Goal: Information Seeking & Learning: Learn about a topic

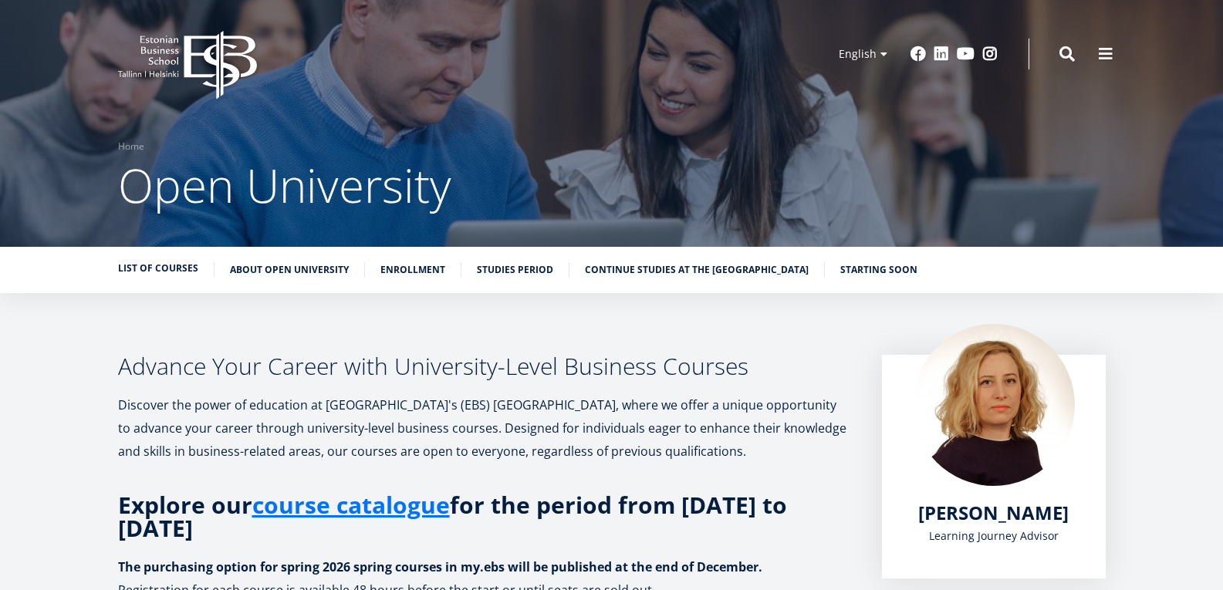
click at [179, 262] on link "List of Courses" at bounding box center [158, 268] width 80 height 15
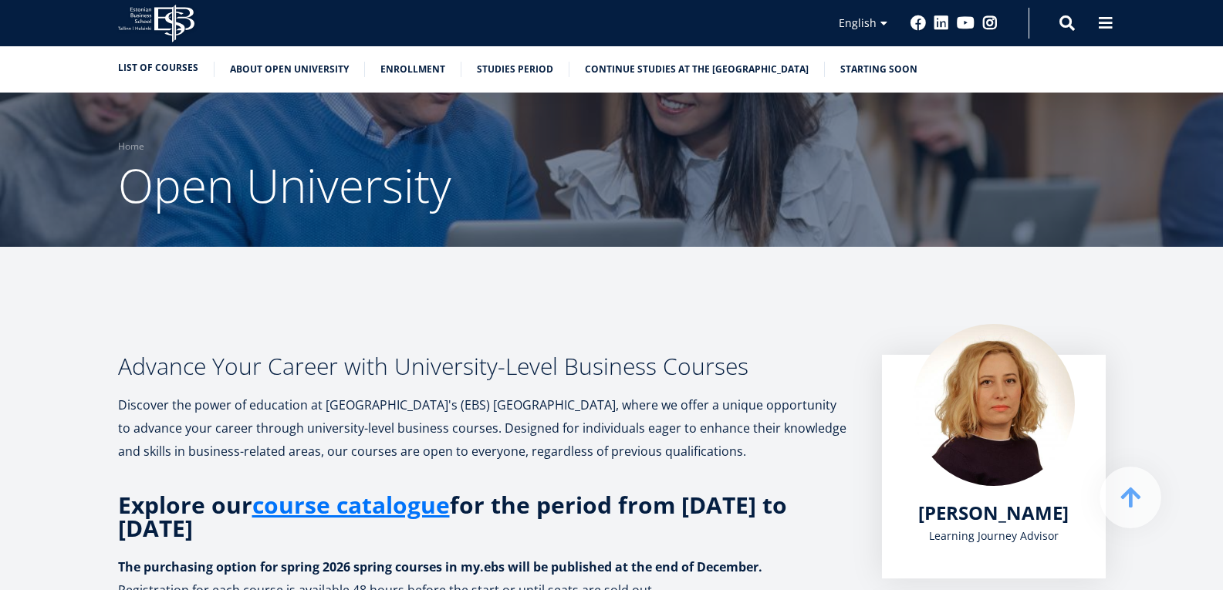
scroll to position [375, 0]
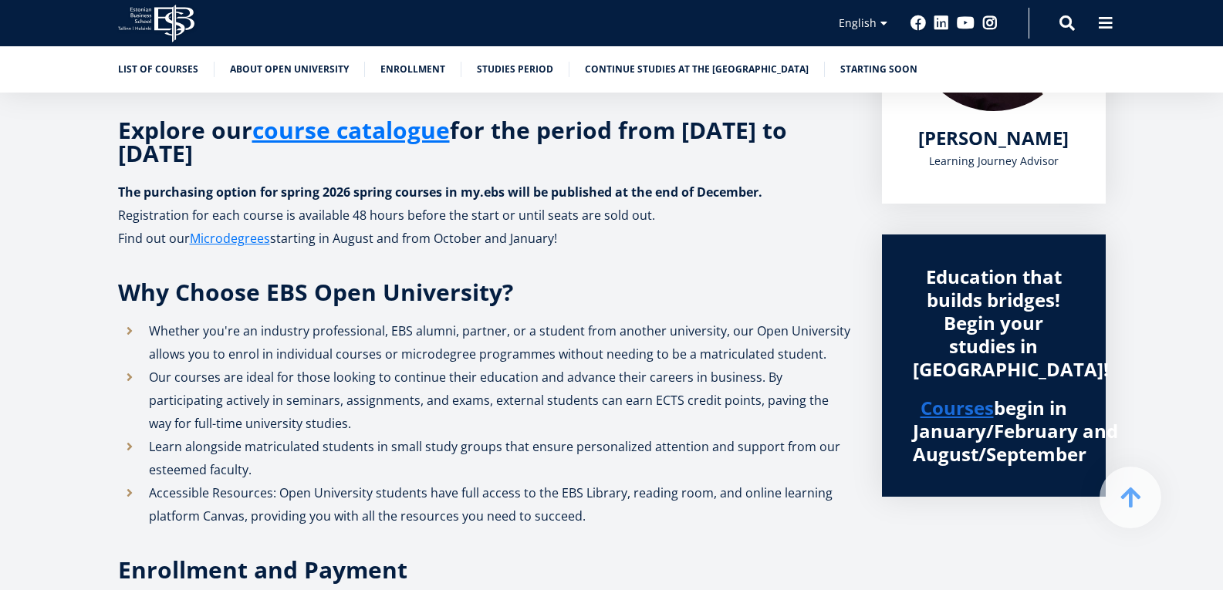
click at [159, 15] on icon "EBS Logo Created with Sketch." at bounding box center [156, 24] width 76 height 38
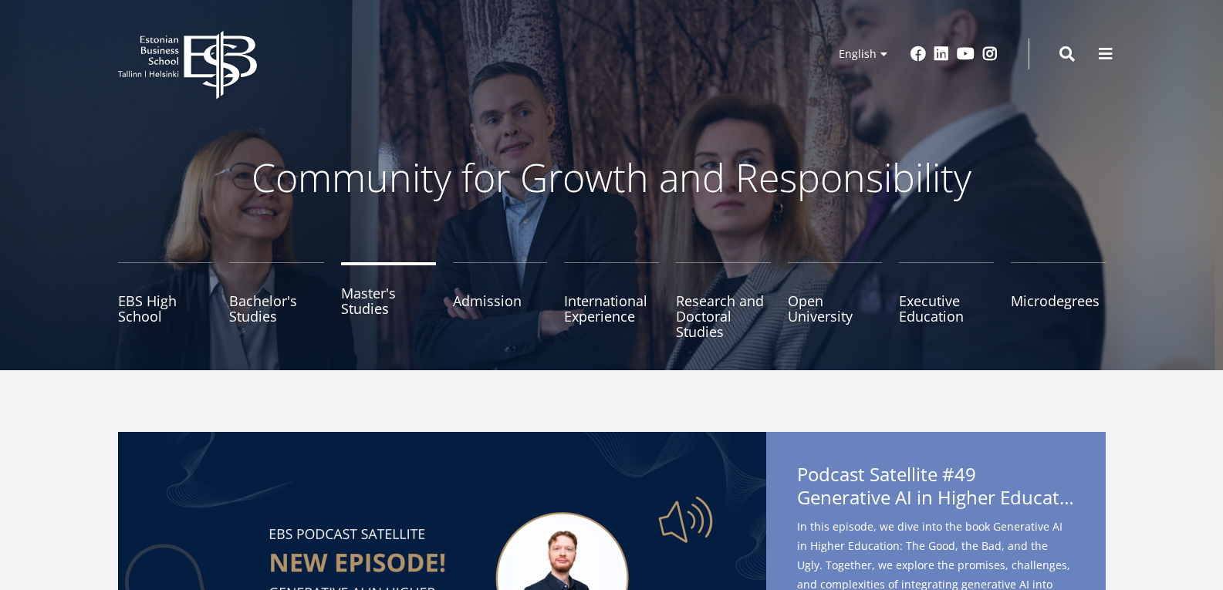
click at [342, 311] on link "Master's Studies" at bounding box center [388, 300] width 95 height 77
click at [350, 308] on link "Master's Studies" at bounding box center [388, 300] width 95 height 77
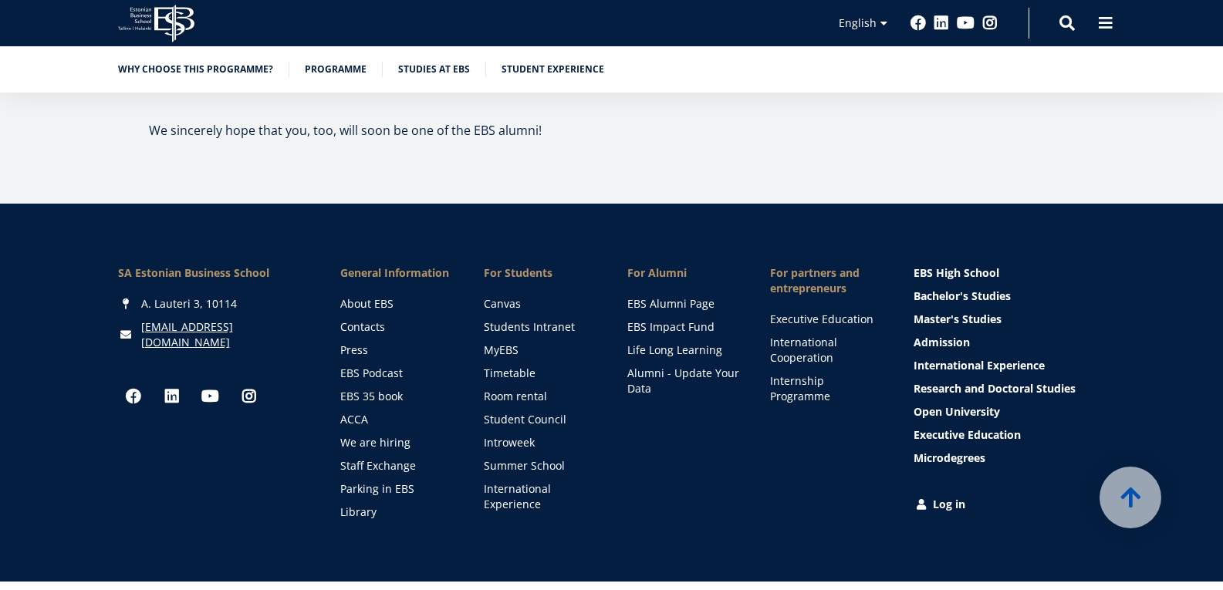
scroll to position [8524, 0]
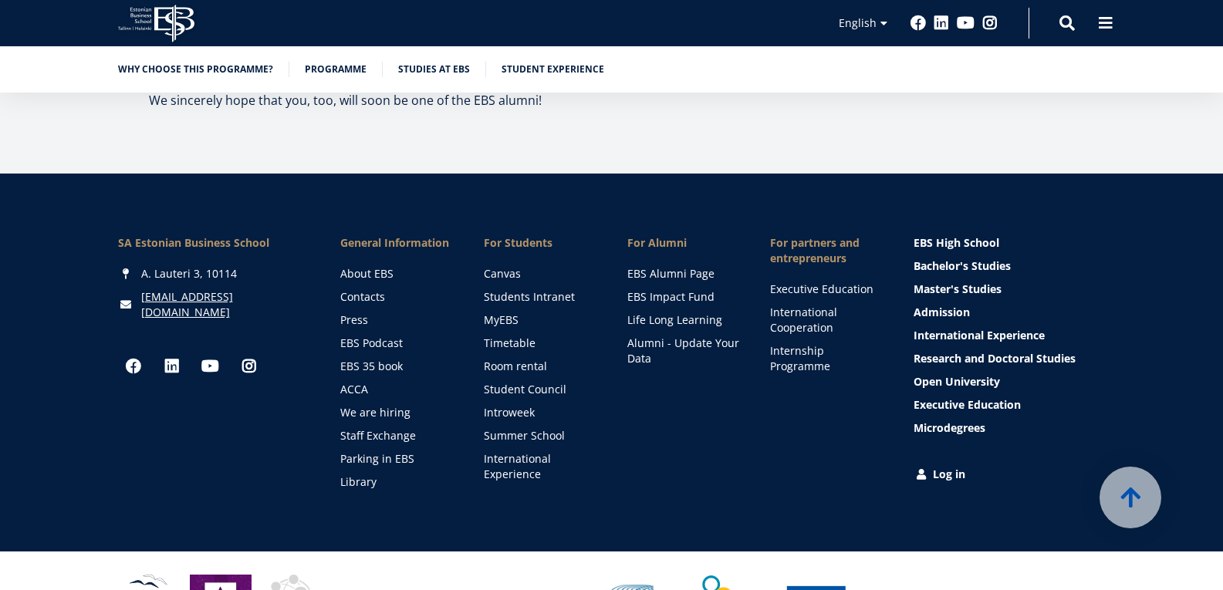
drag, startPoint x: 1234, startPoint y: 27, endPoint x: 1224, endPoint y: 573, distance: 545.6
